Goal: Information Seeking & Learning: Compare options

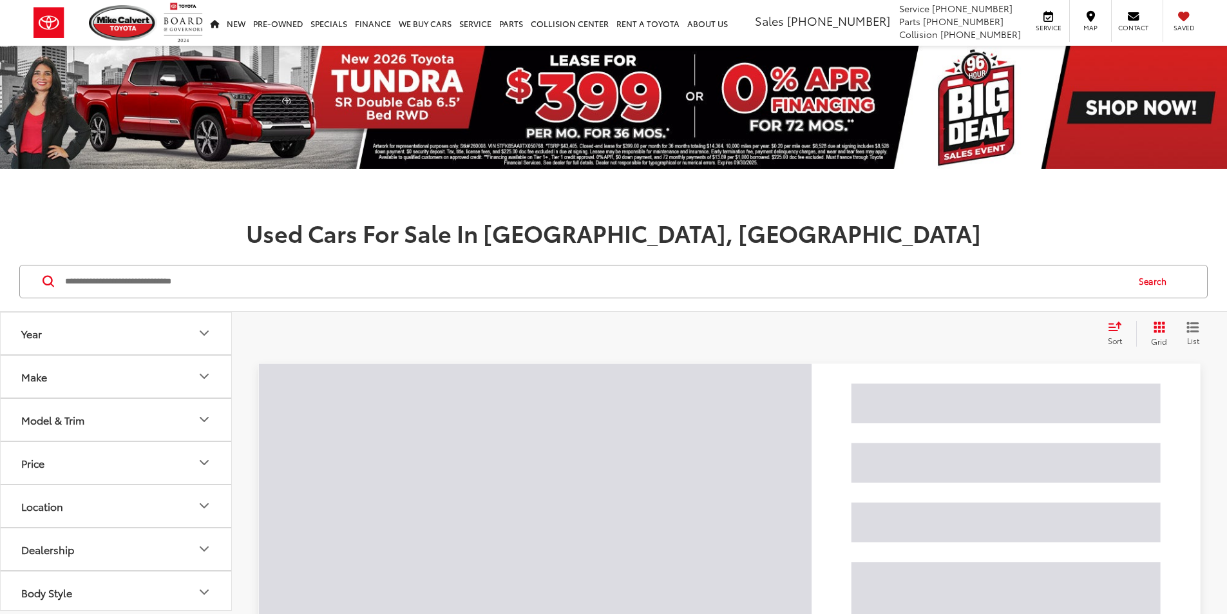
drag, startPoint x: 285, startPoint y: 358, endPoint x: 125, endPoint y: 303, distance: 169.7
click at [116, 303] on div "Search" at bounding box center [613, 282] width 1227 height 60
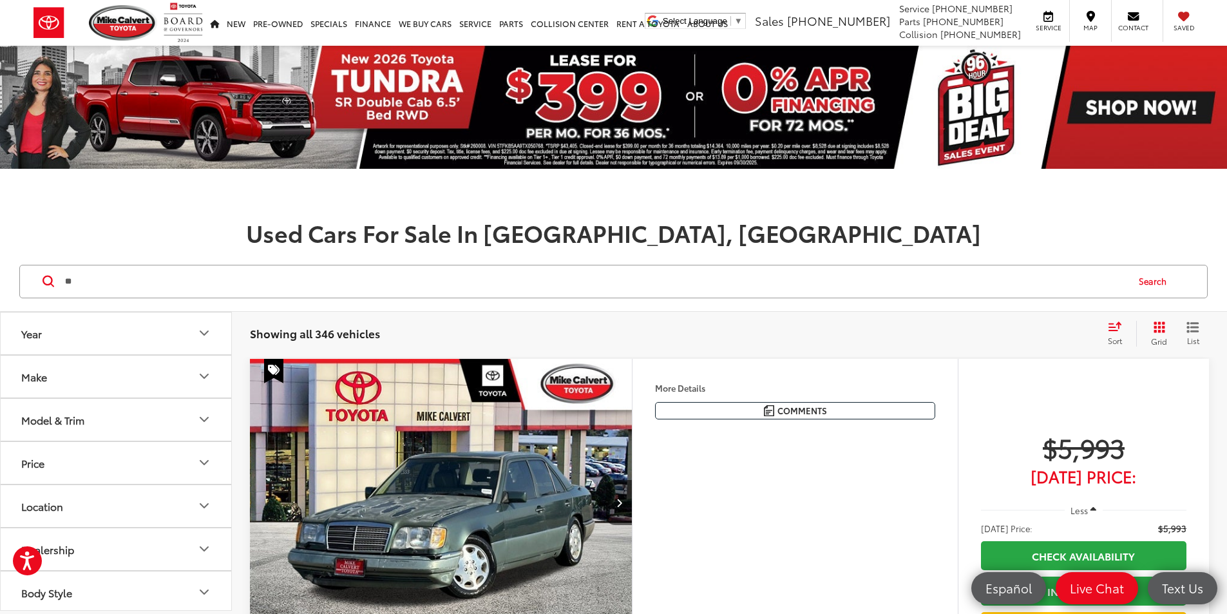
type input "*"
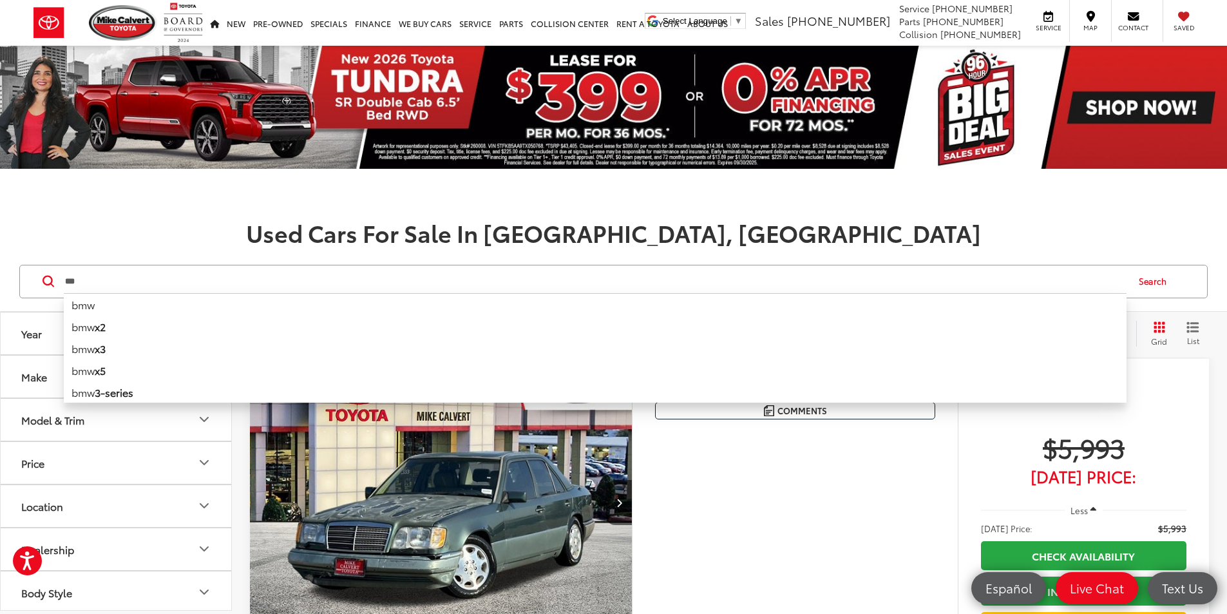
type input "***"
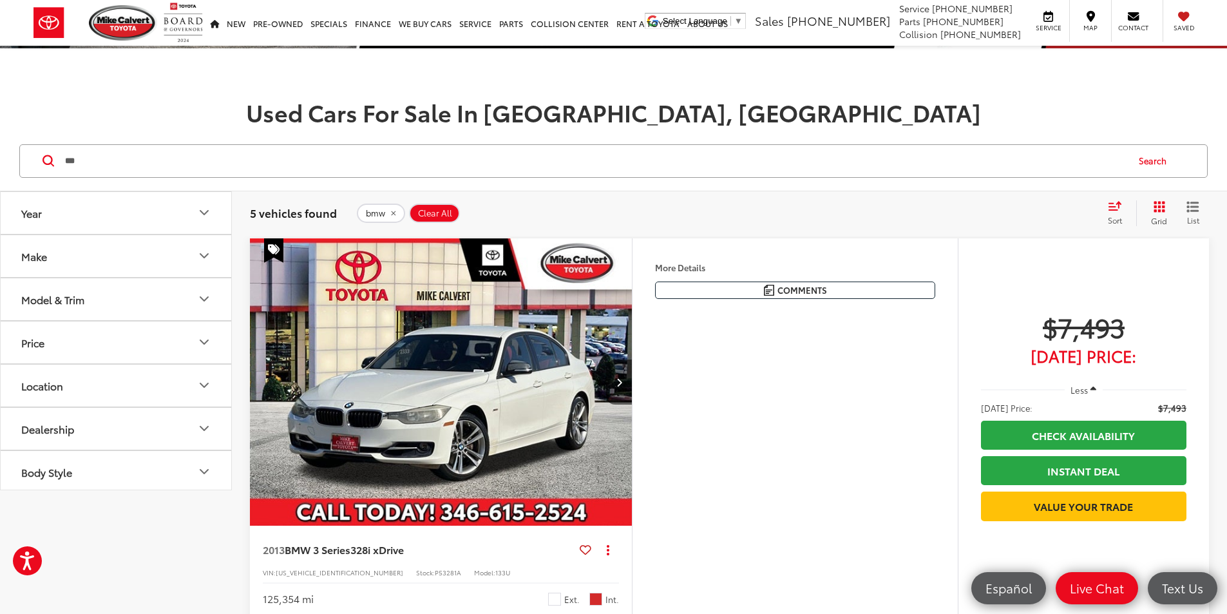
scroll to position [258, 0]
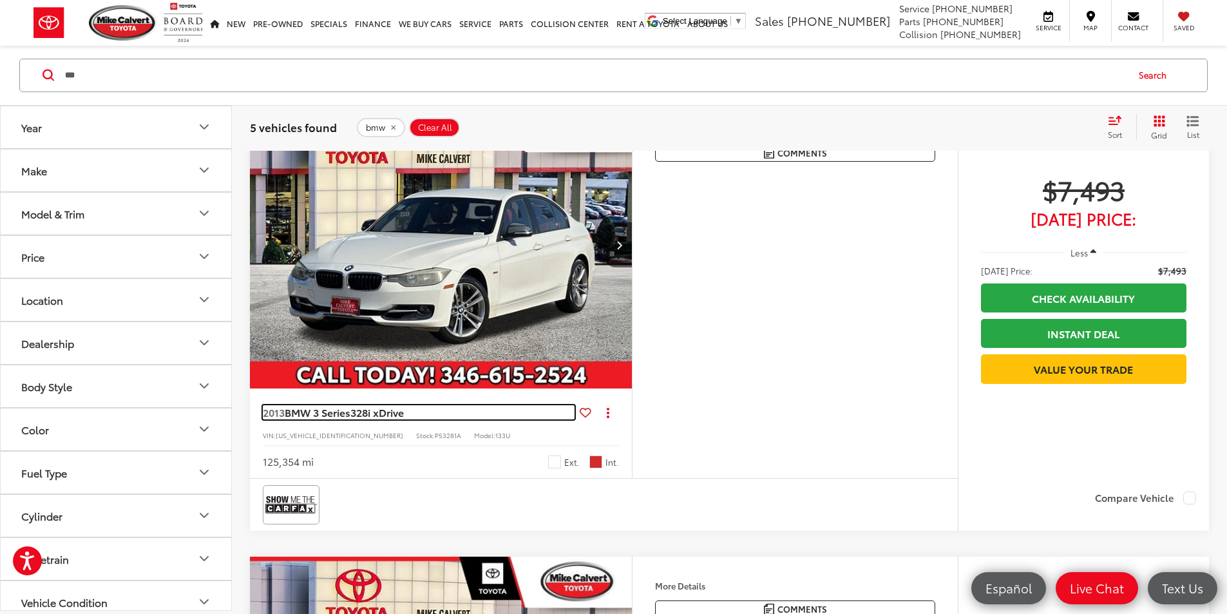
click at [358, 419] on span "328i xDrive" at bounding box center [376, 412] width 53 height 15
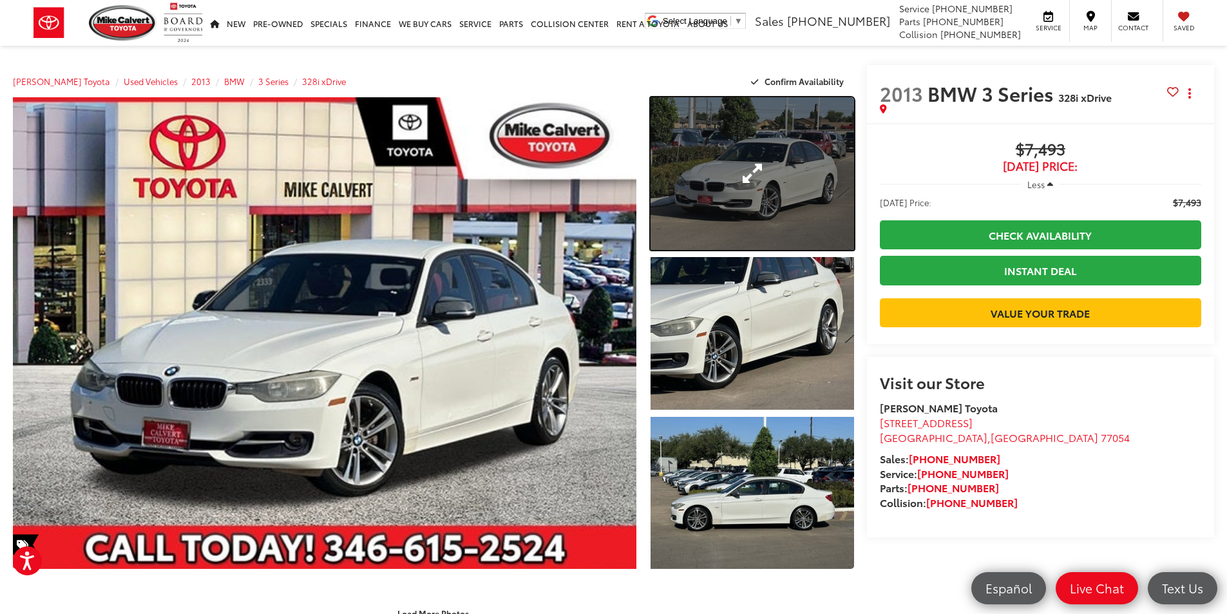
click at [708, 202] on link "Expand Photo 1" at bounding box center [753, 173] width 204 height 153
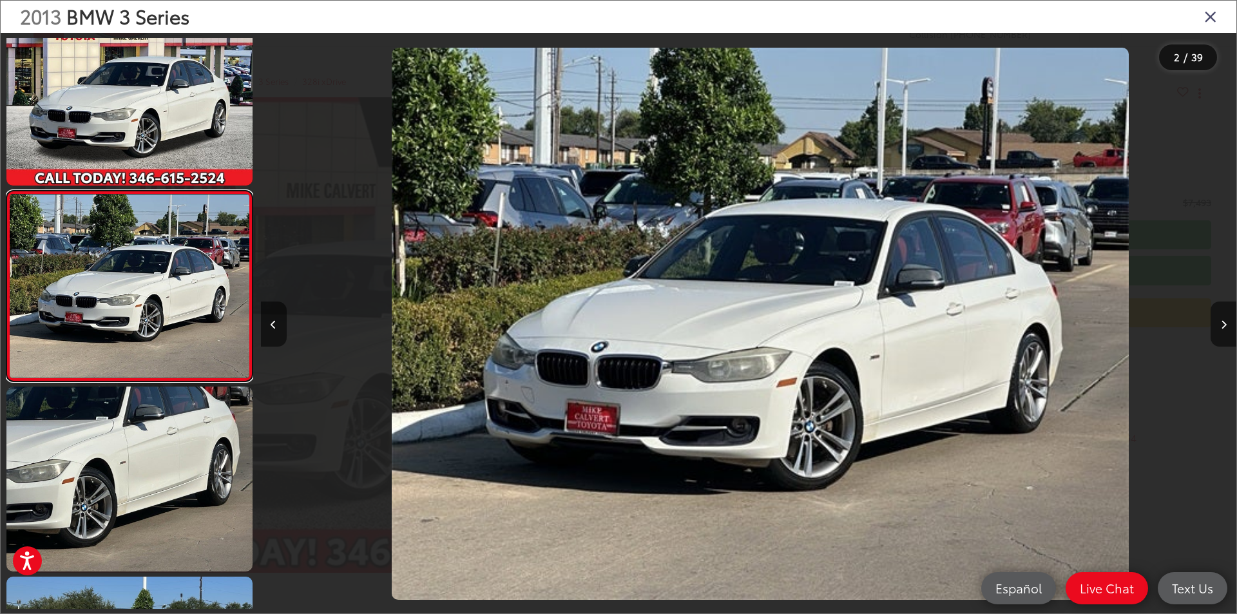
scroll to position [0, 975]
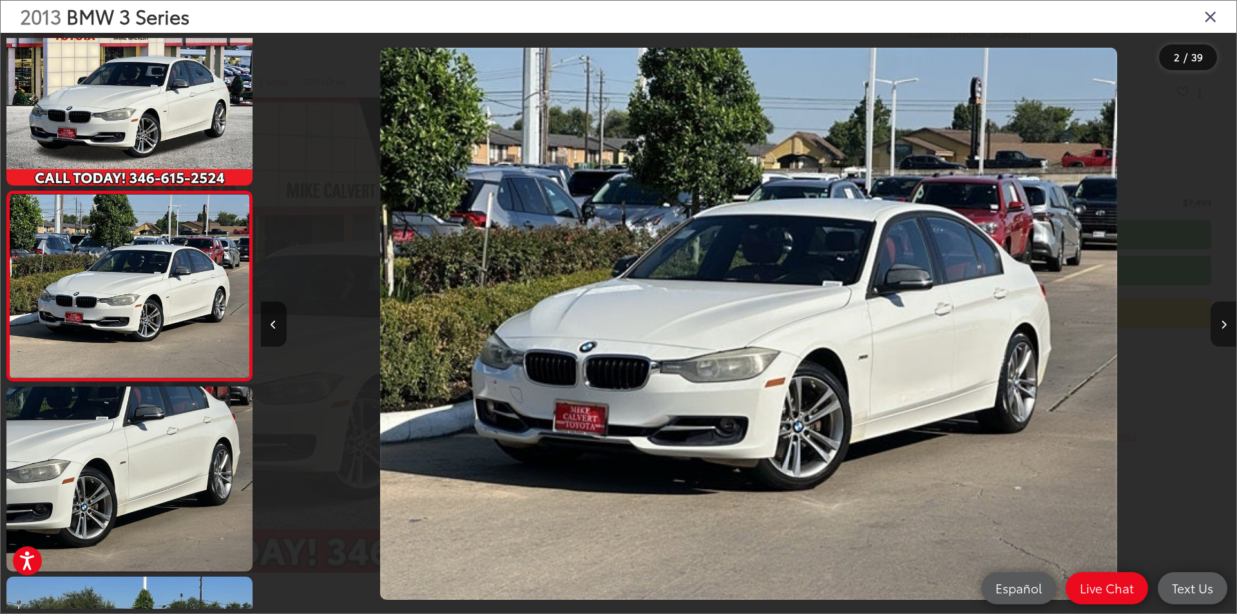
click at [1226, 314] on button "Next image" at bounding box center [1223, 323] width 26 height 45
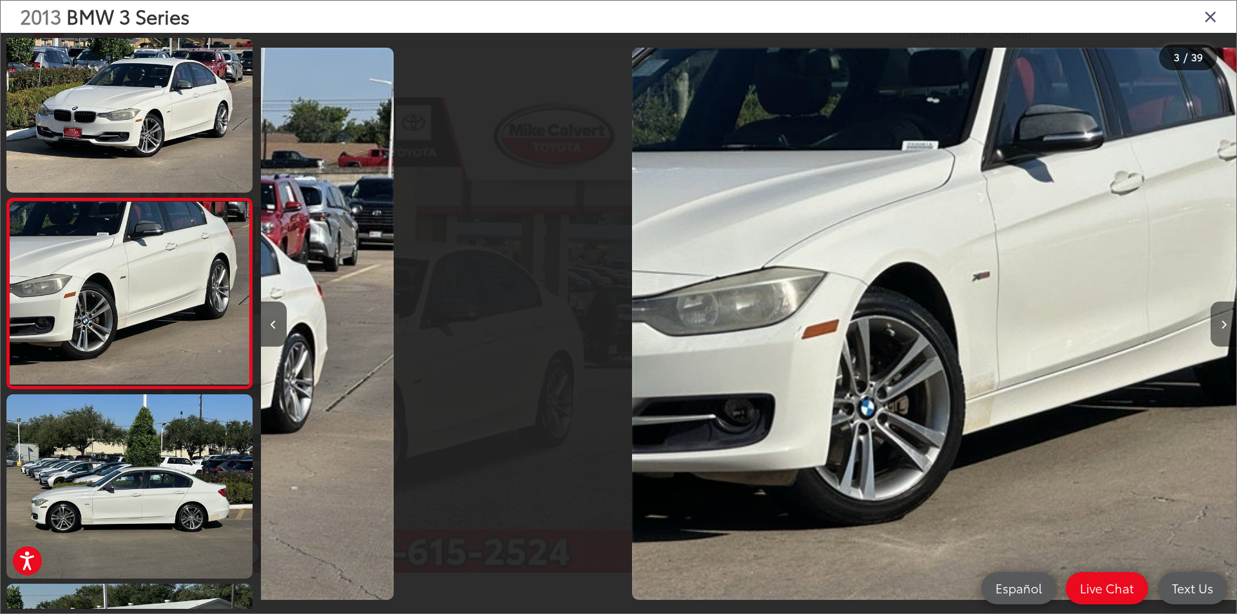
scroll to position [227, 0]
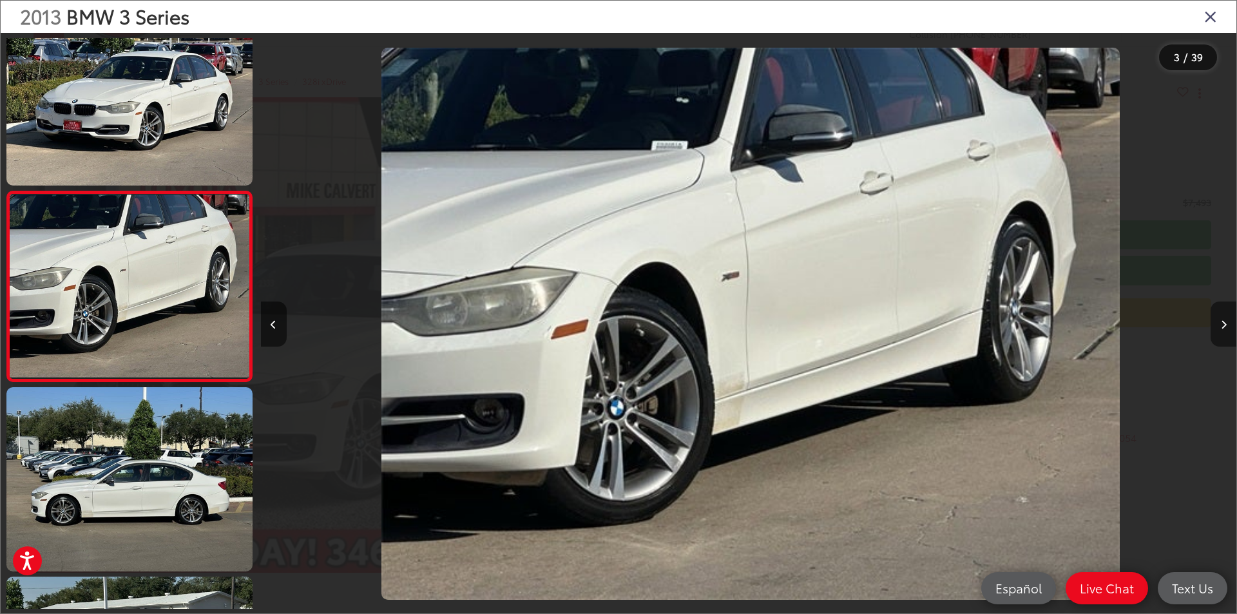
click at [1226, 314] on button "Next image" at bounding box center [1223, 323] width 26 height 45
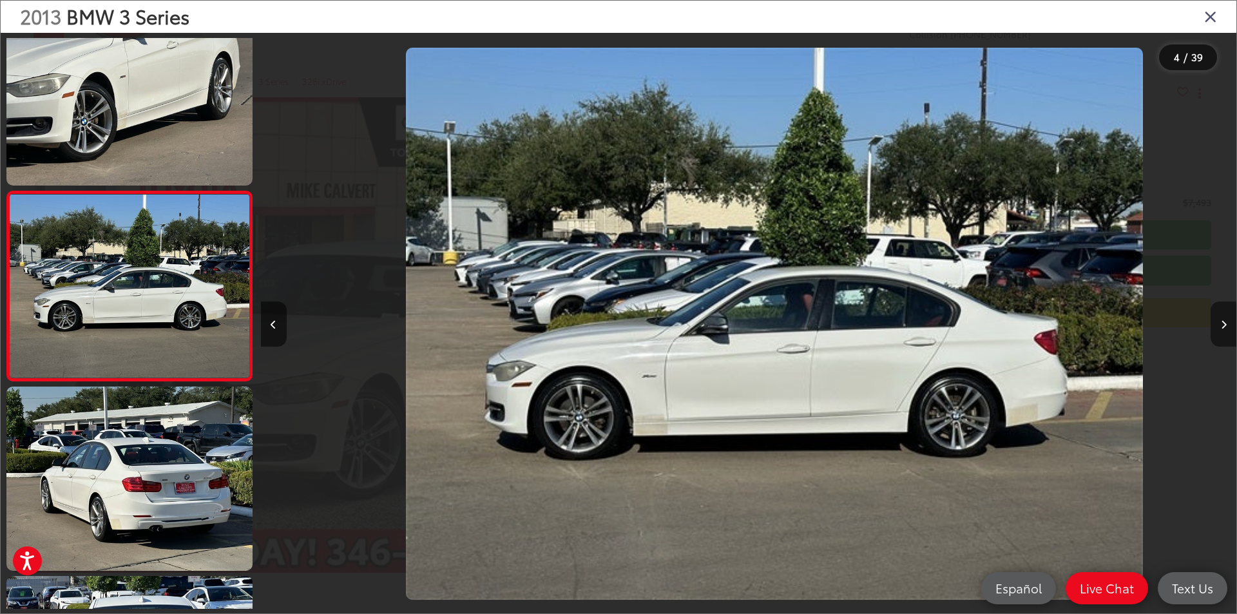
scroll to position [0, 2941]
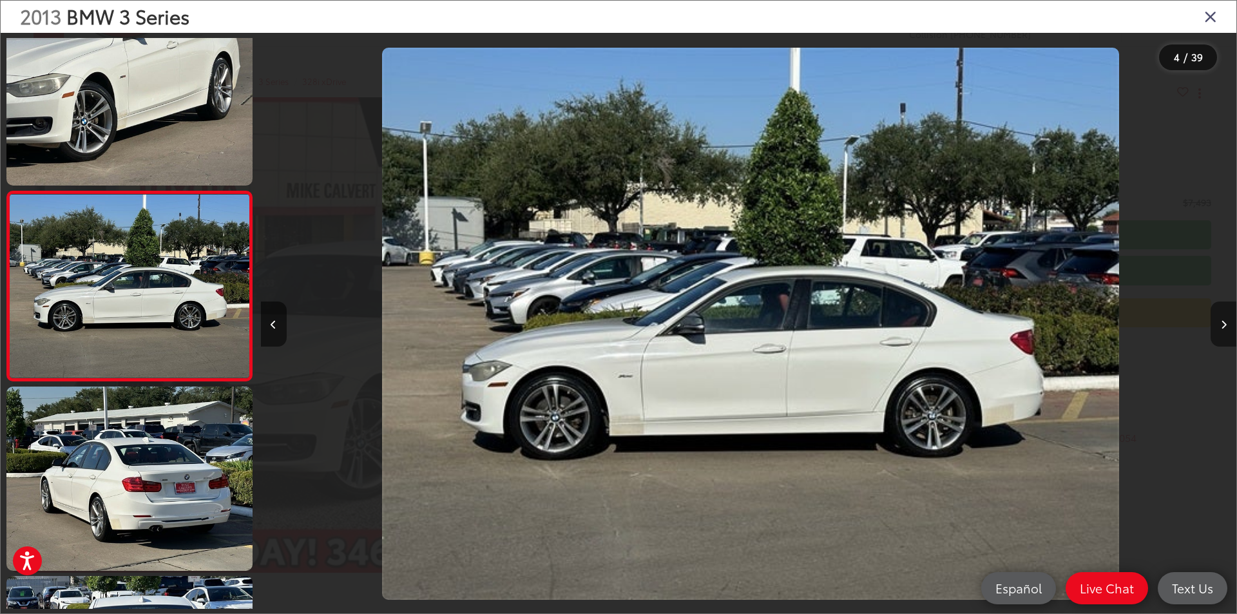
click at [1226, 314] on button "Next image" at bounding box center [1223, 323] width 26 height 45
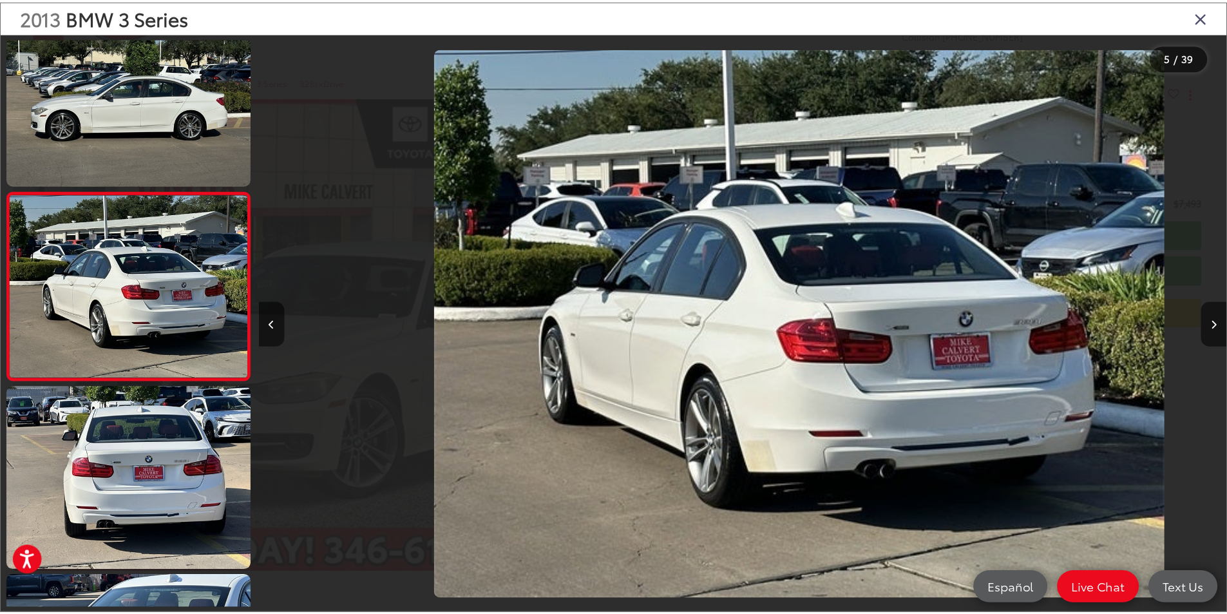
scroll to position [0, 3902]
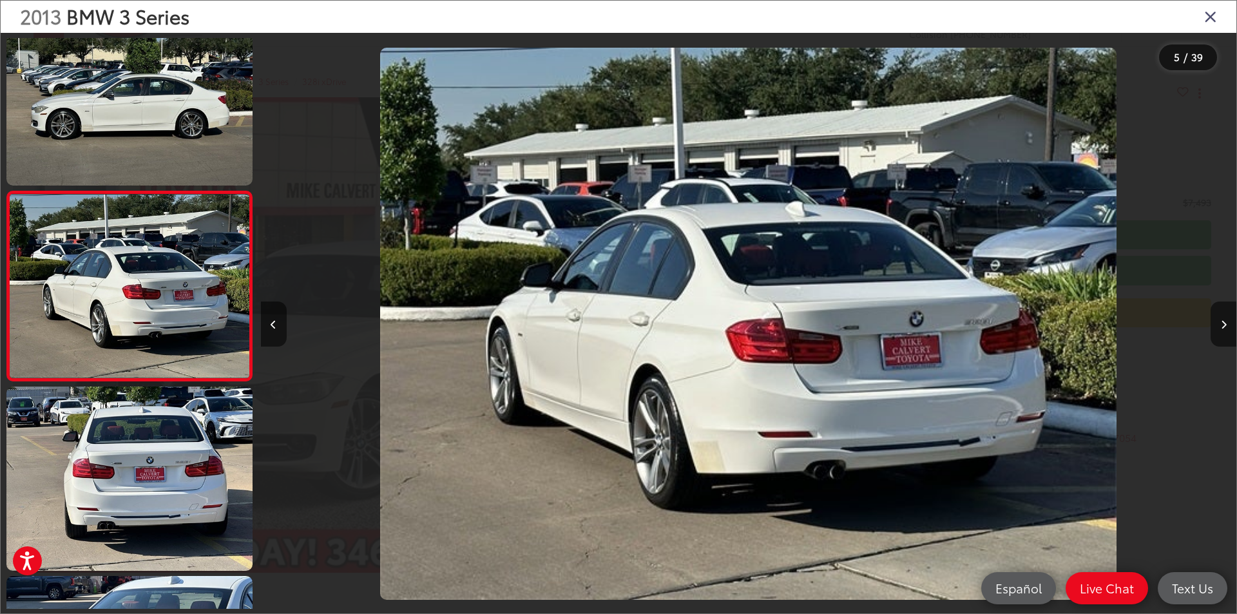
click at [1215, 21] on icon "Close gallery" at bounding box center [1210, 16] width 13 height 17
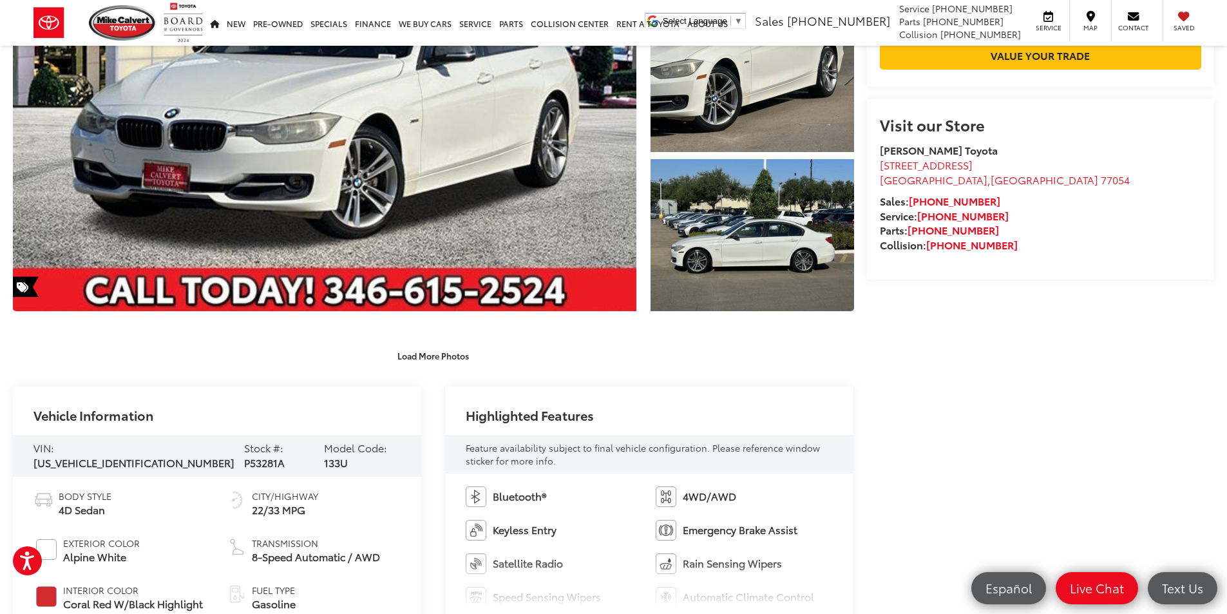
scroll to position [0, 0]
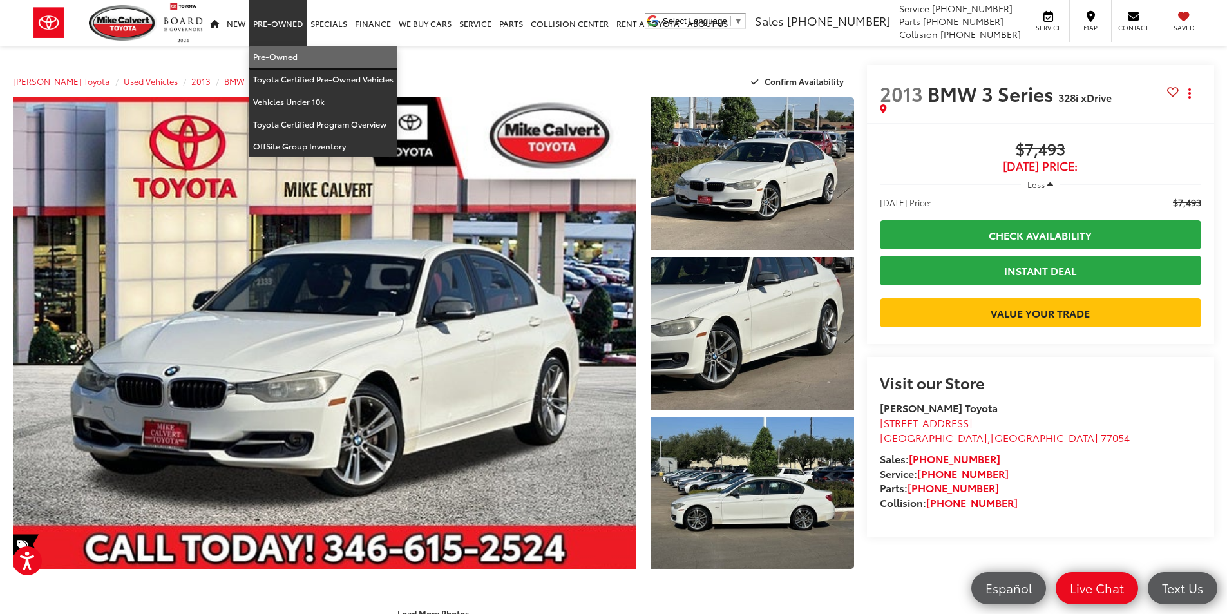
click at [278, 56] on link "Pre-Owned" at bounding box center [323, 57] width 148 height 23
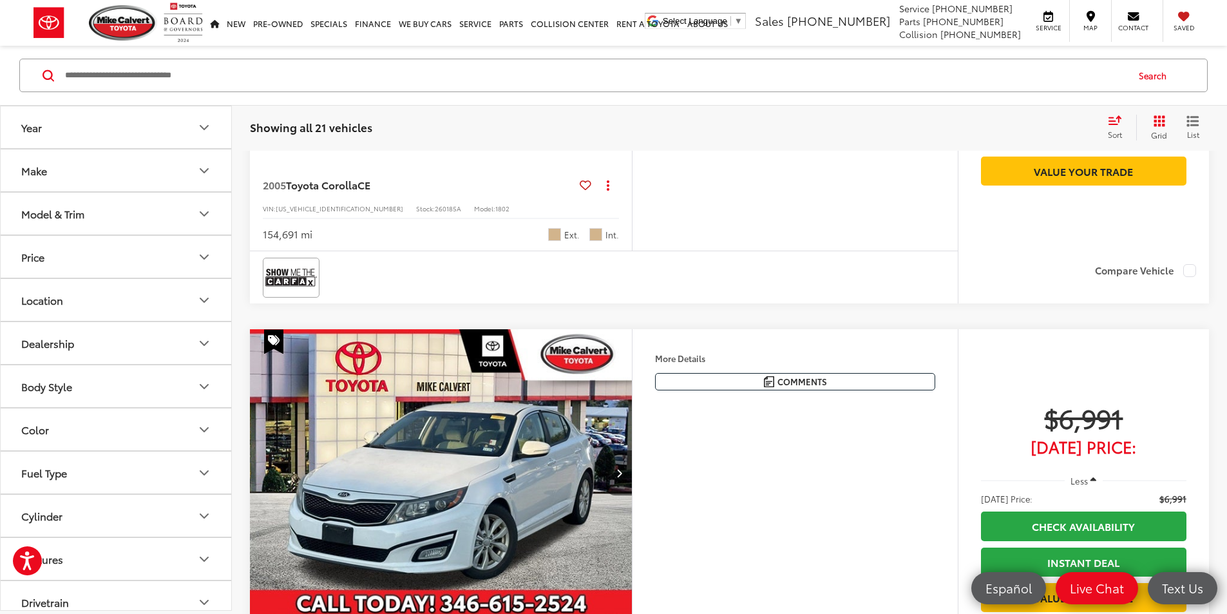
scroll to position [1342, 0]
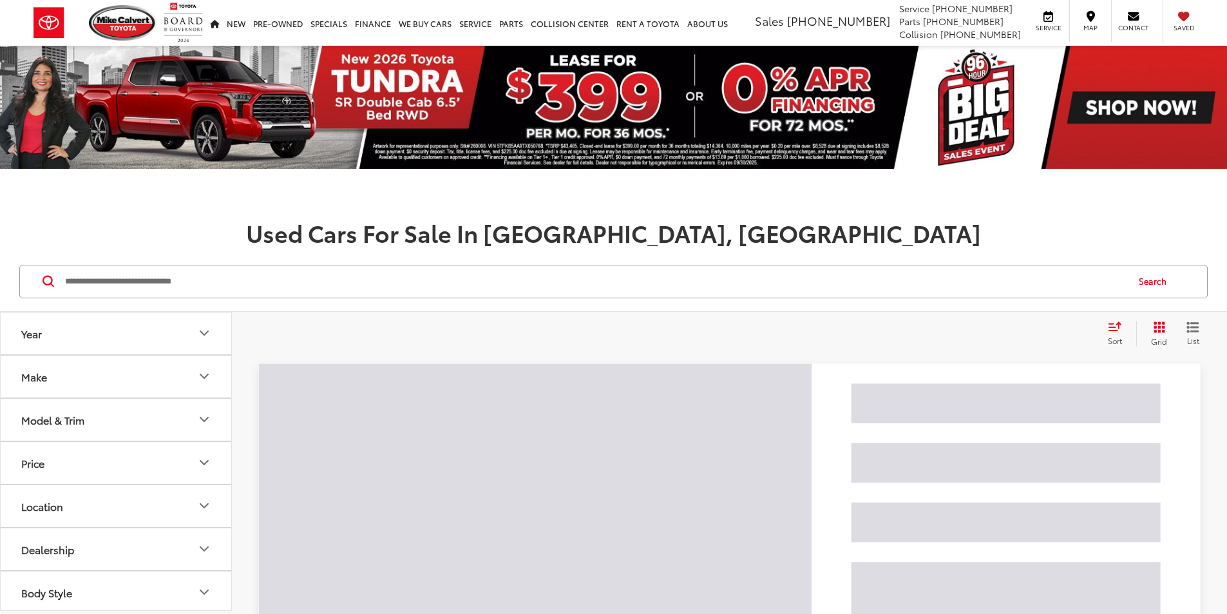
click at [410, 281] on input "Search by Make, Model, or Keyword" at bounding box center [595, 281] width 1063 height 31
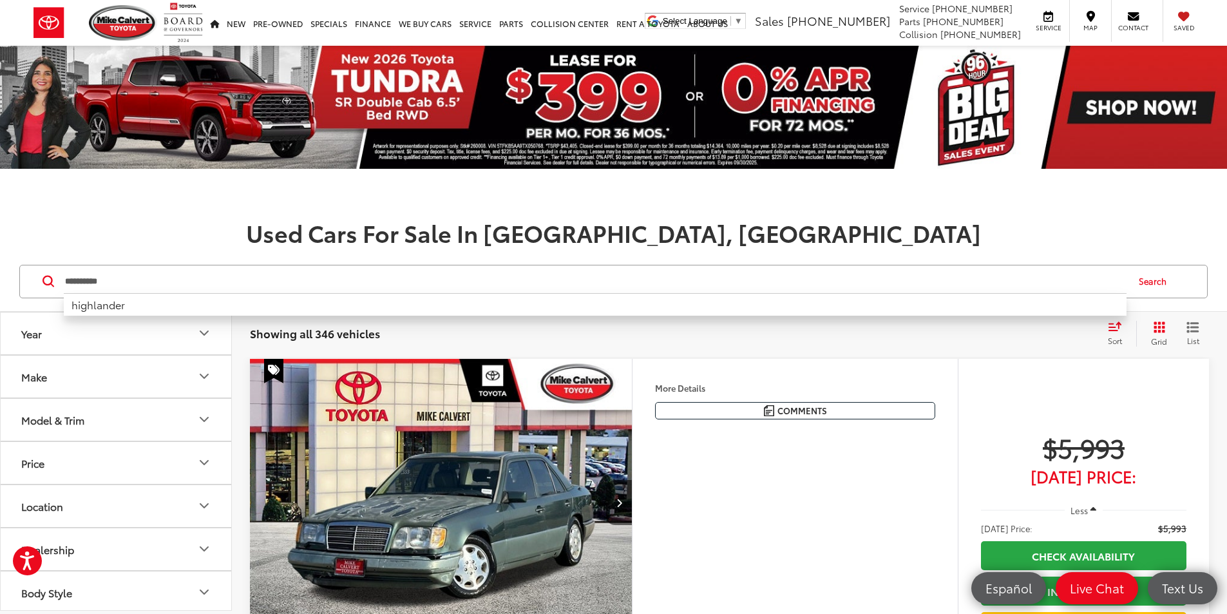
type input "**********"
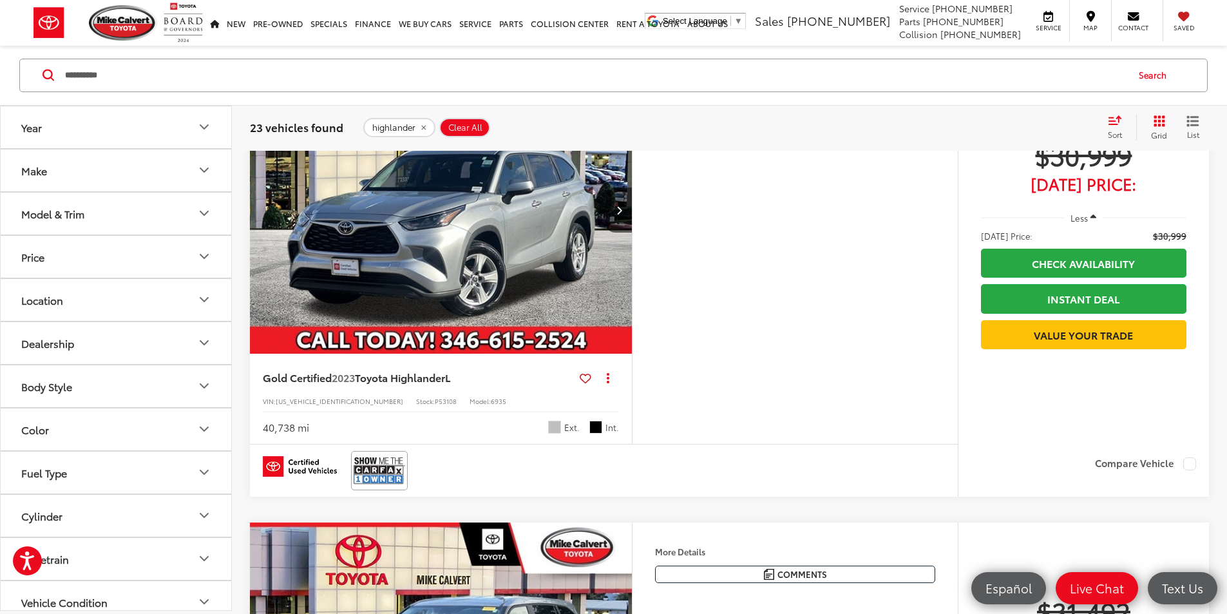
scroll to position [2834, 0]
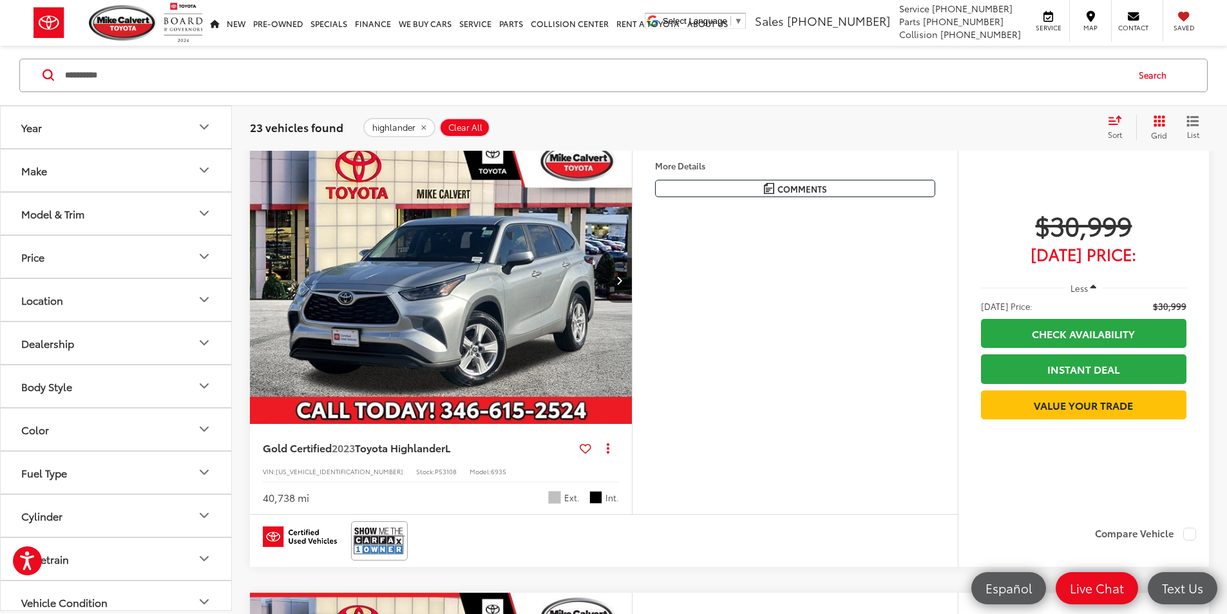
scroll to position [2963, 0]
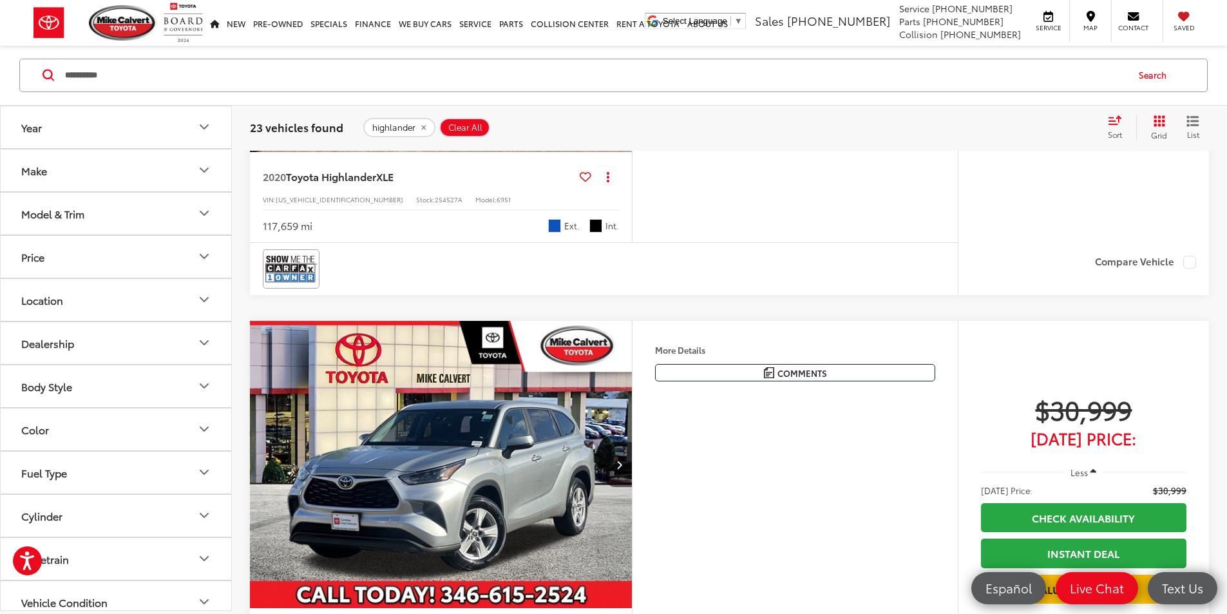
scroll to position [2770, 0]
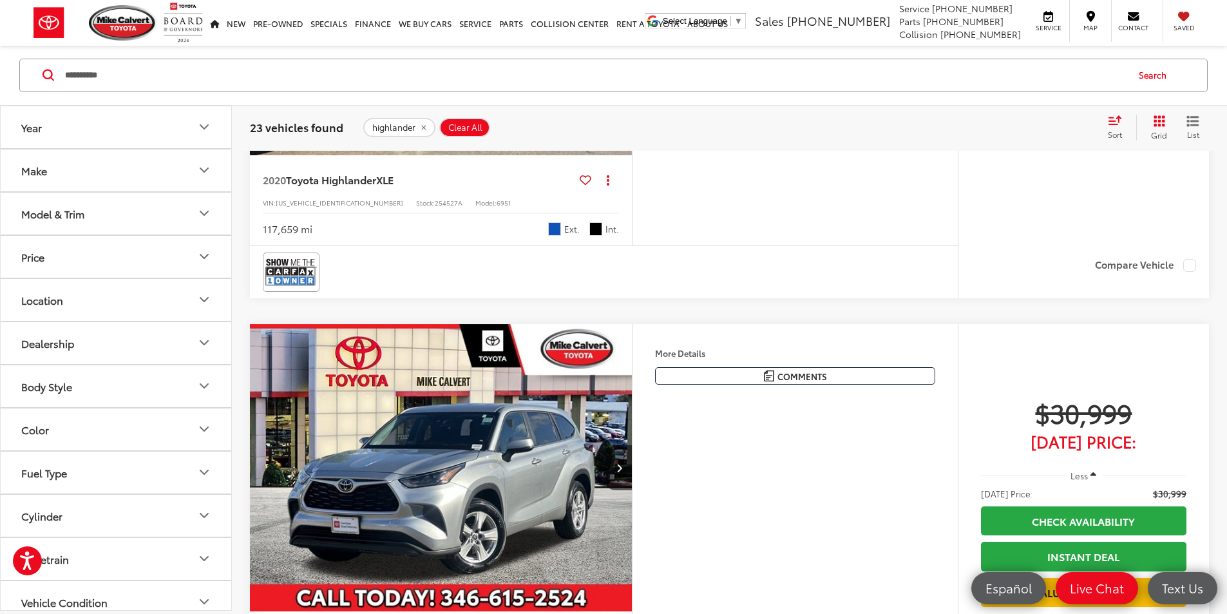
click at [632, 34] on button "Next image" at bounding box center [619, 11] width 26 height 45
click at [622, 16] on icon "Next image" at bounding box center [619, 11] width 6 height 9
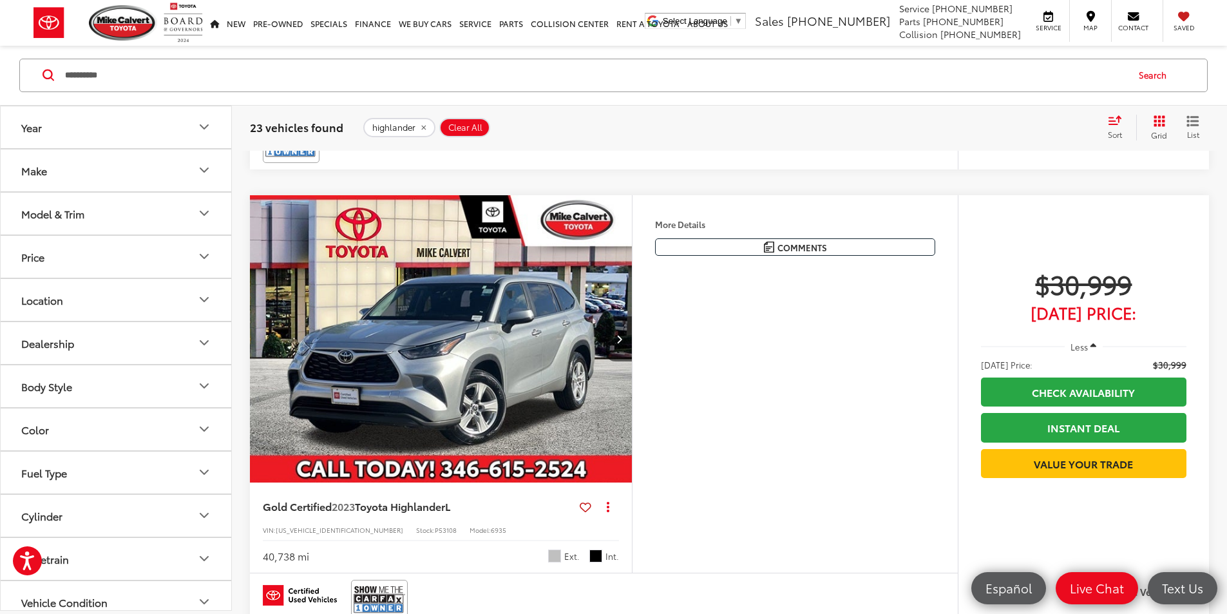
scroll to position [3092, 0]
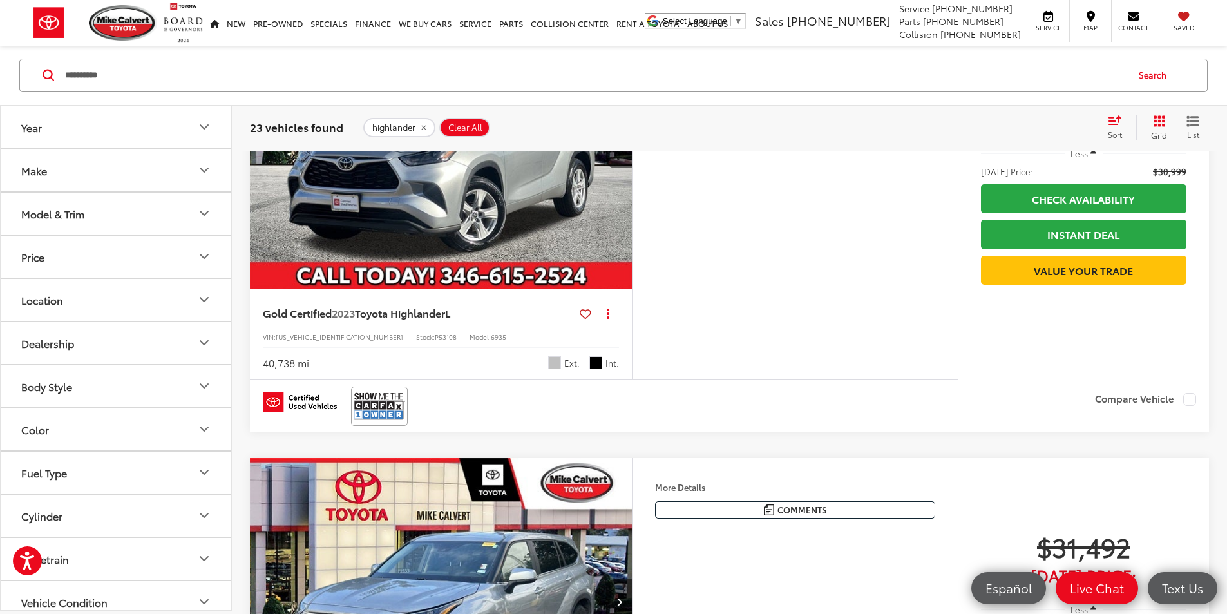
drag, startPoint x: 376, startPoint y: 334, endPoint x: 384, endPoint y: 329, distance: 9.3
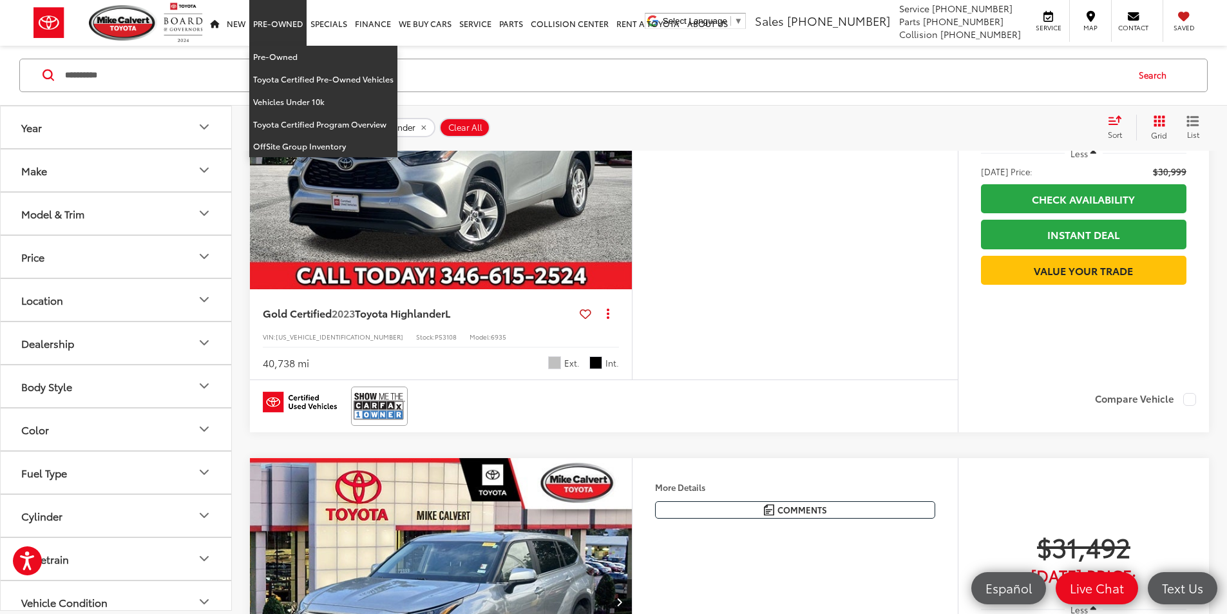
scroll to position [2834, 0]
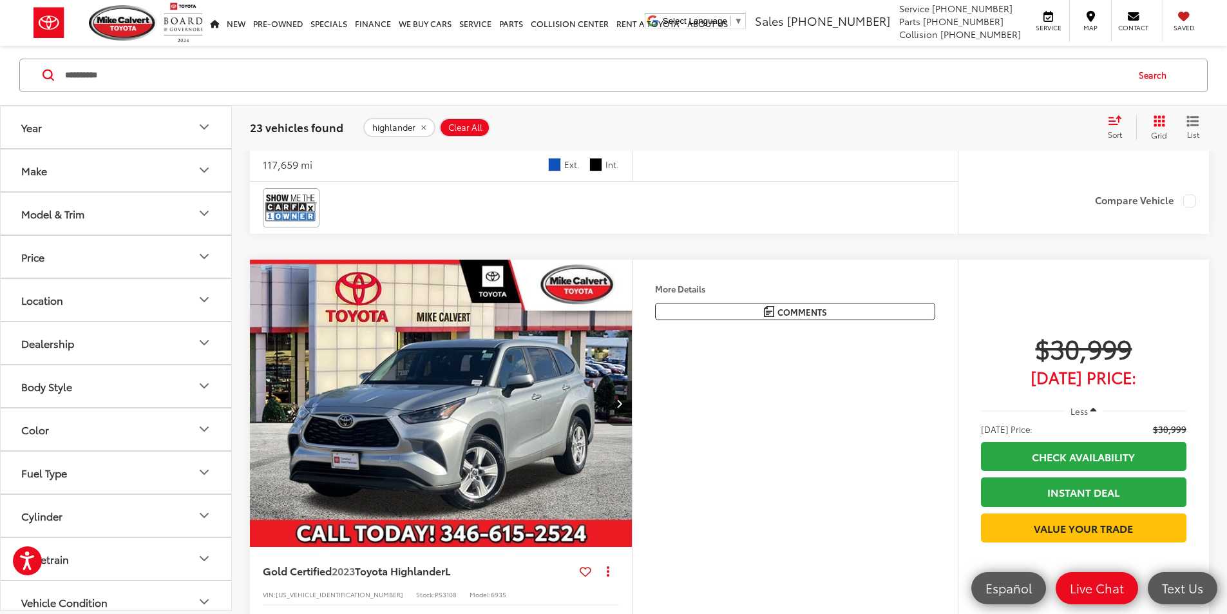
click at [181, 75] on input "**********" at bounding box center [595, 75] width 1063 height 31
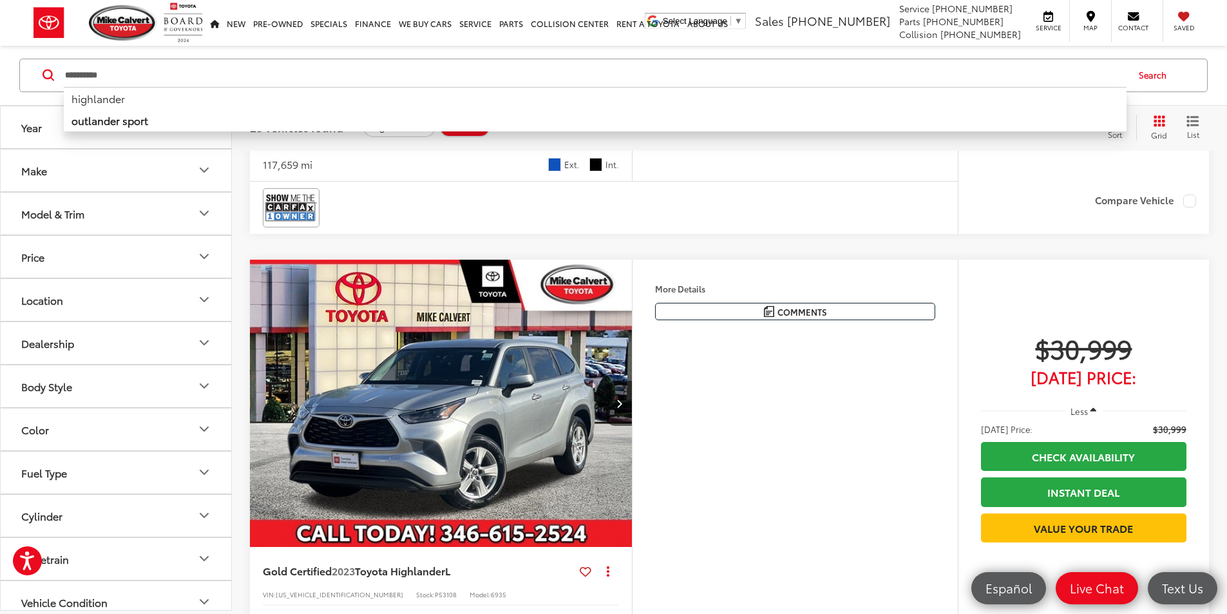
click at [181, 75] on input "**********" at bounding box center [595, 75] width 1063 height 31
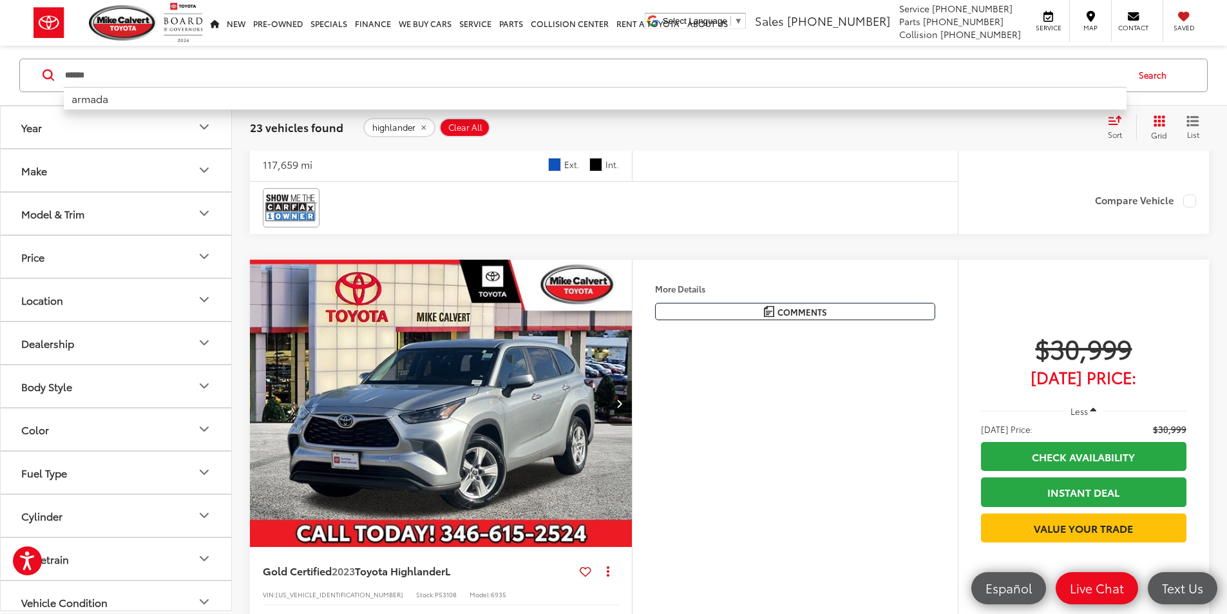
type input "******"
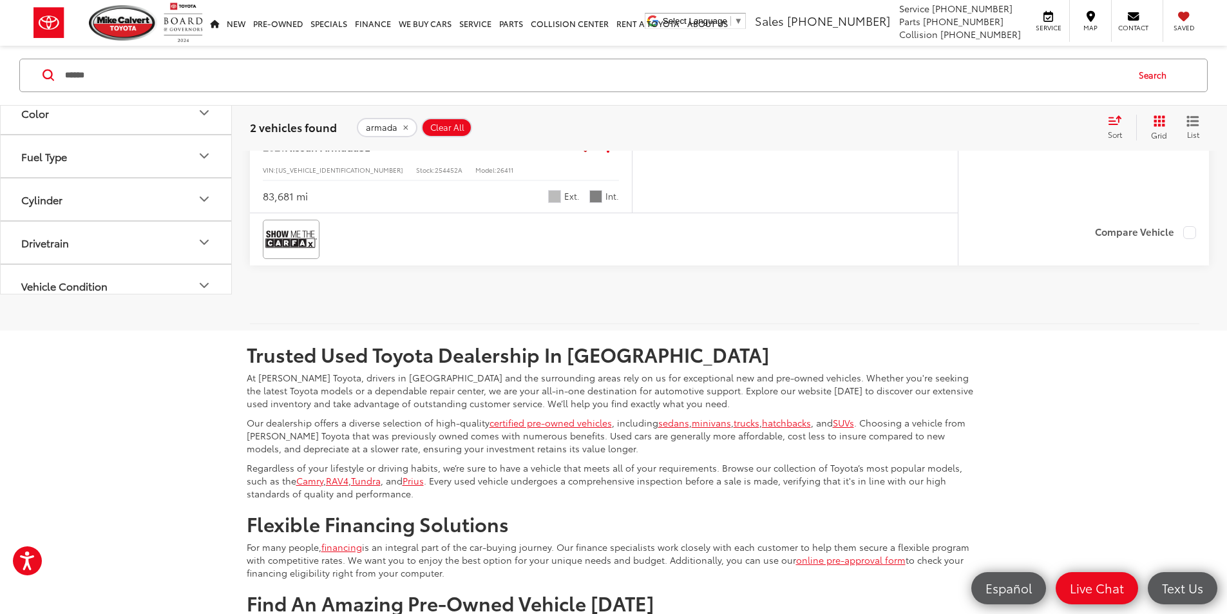
scroll to position [850, 0]
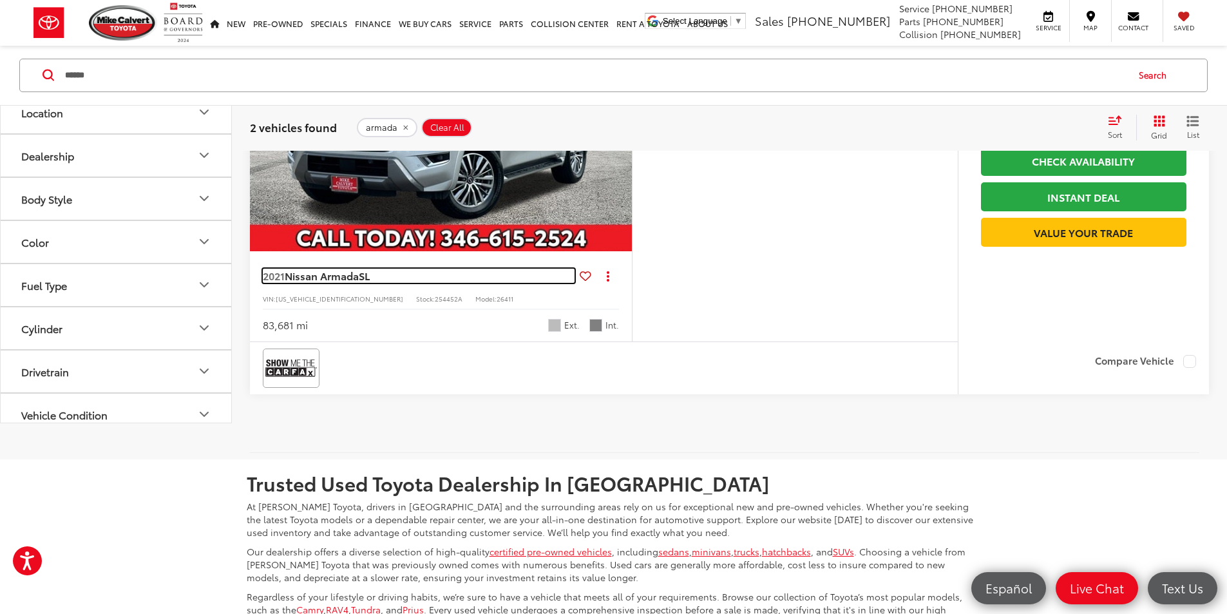
click at [347, 283] on span "Nissan Armada" at bounding box center [322, 275] width 74 height 15
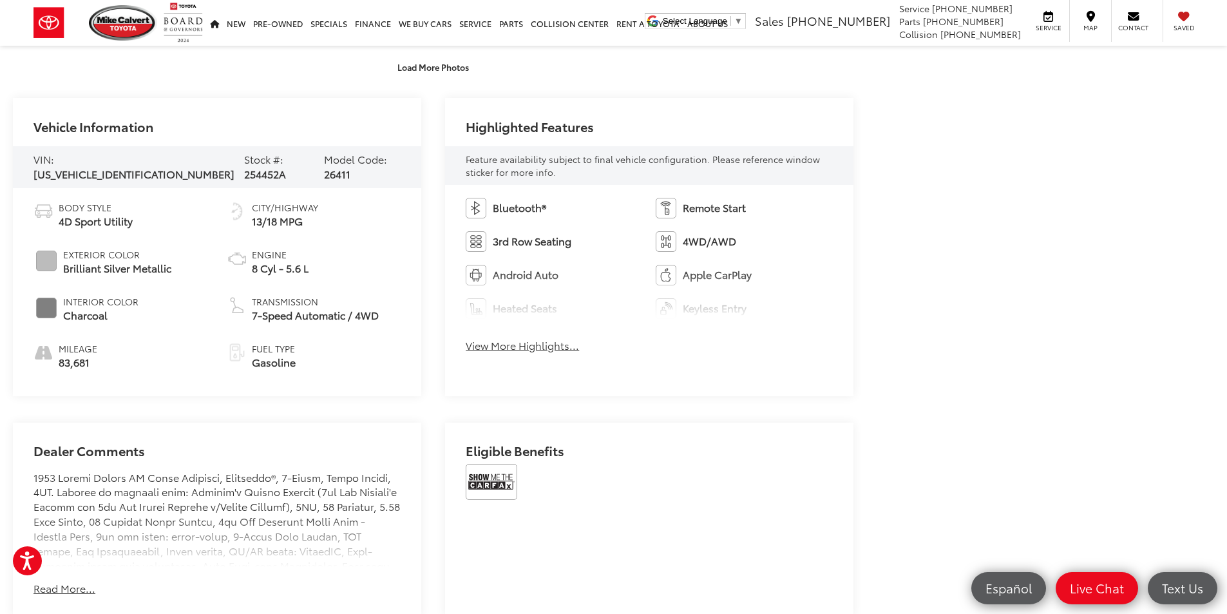
scroll to position [290, 0]
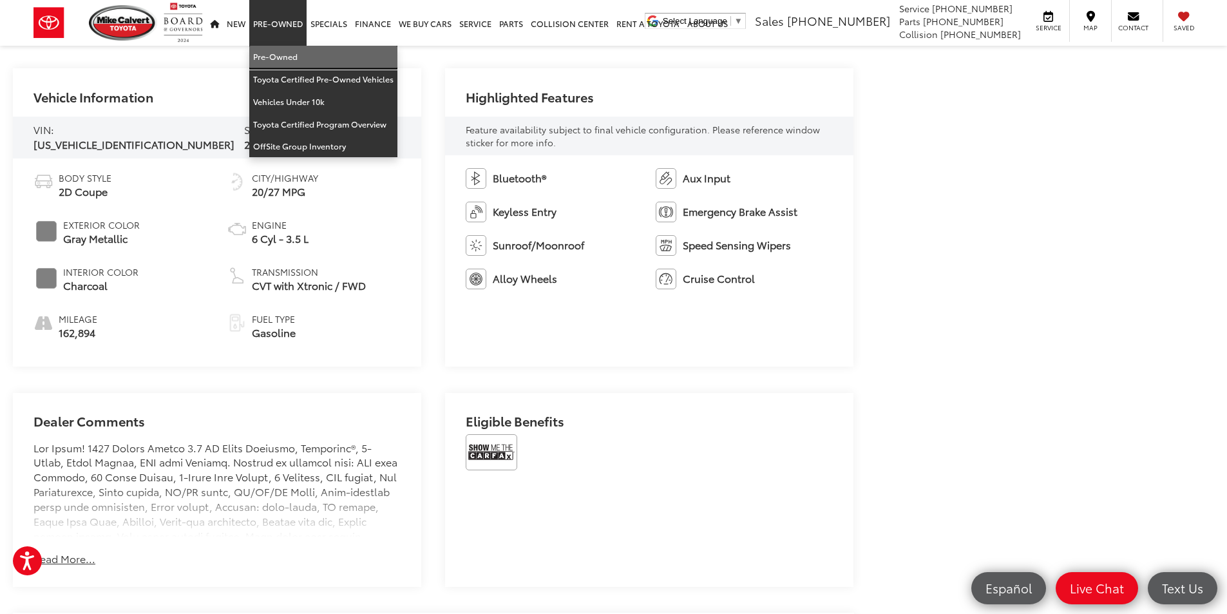
click at [278, 61] on link "Pre-Owned" at bounding box center [323, 57] width 148 height 23
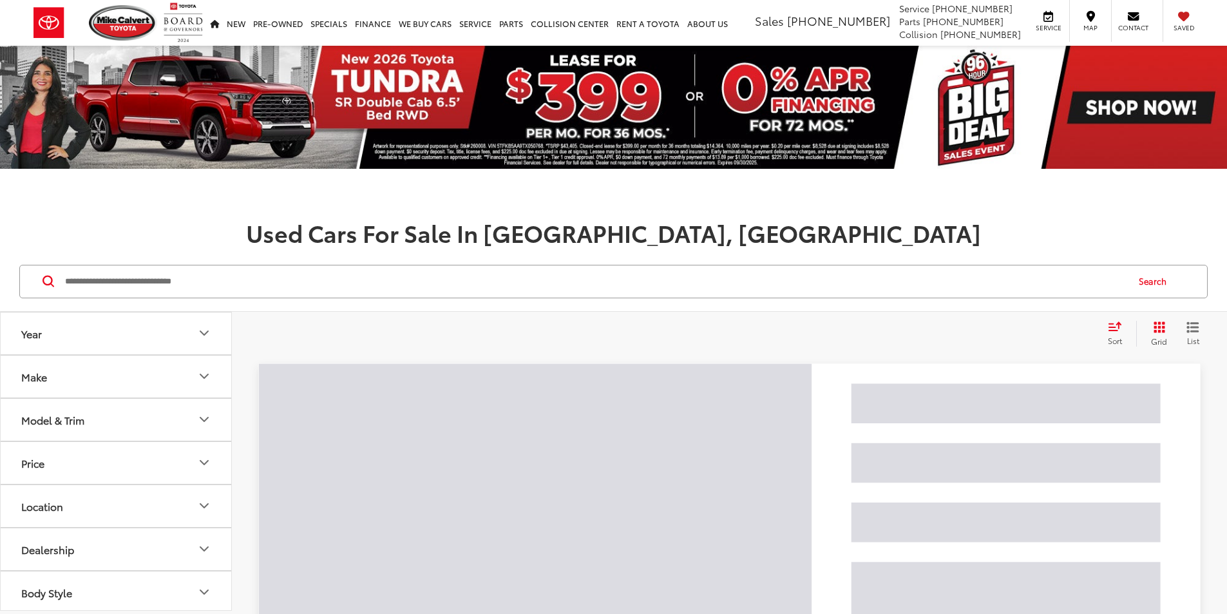
click at [285, 287] on input "Search by Make, Model, or Keyword" at bounding box center [595, 281] width 1063 height 31
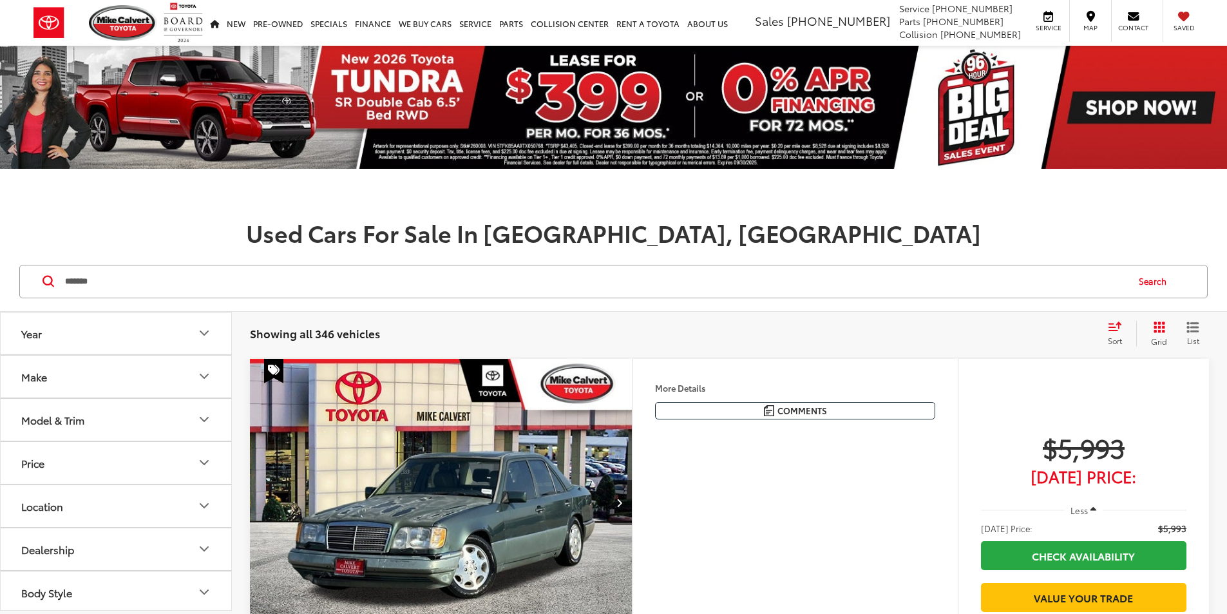
type input "*******"
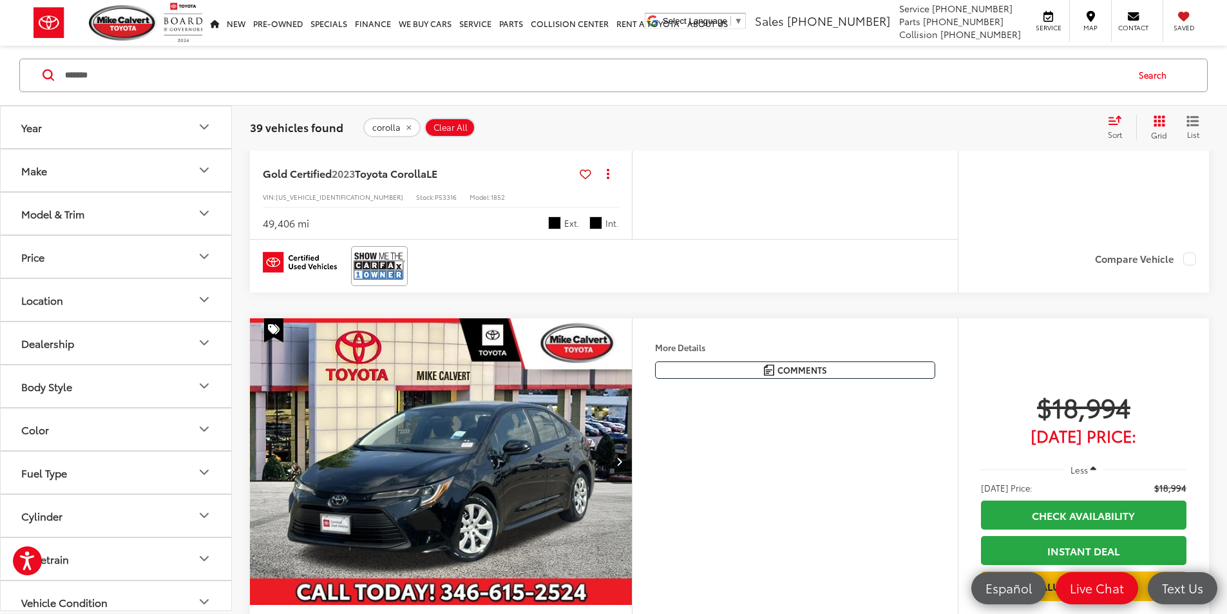
scroll to position [2326, 0]
